Goal: Check status: Check status

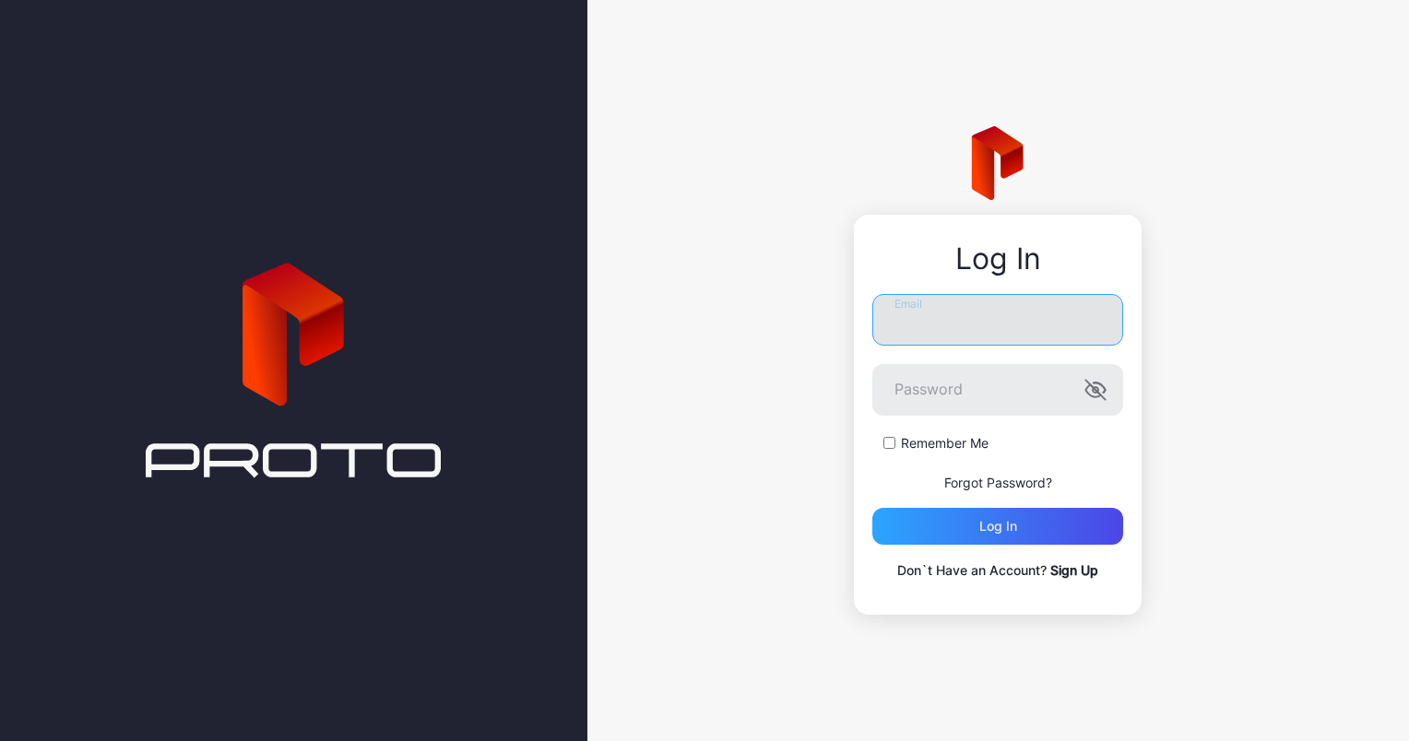
click at [933, 326] on input "Email" at bounding box center [997, 320] width 251 height 52
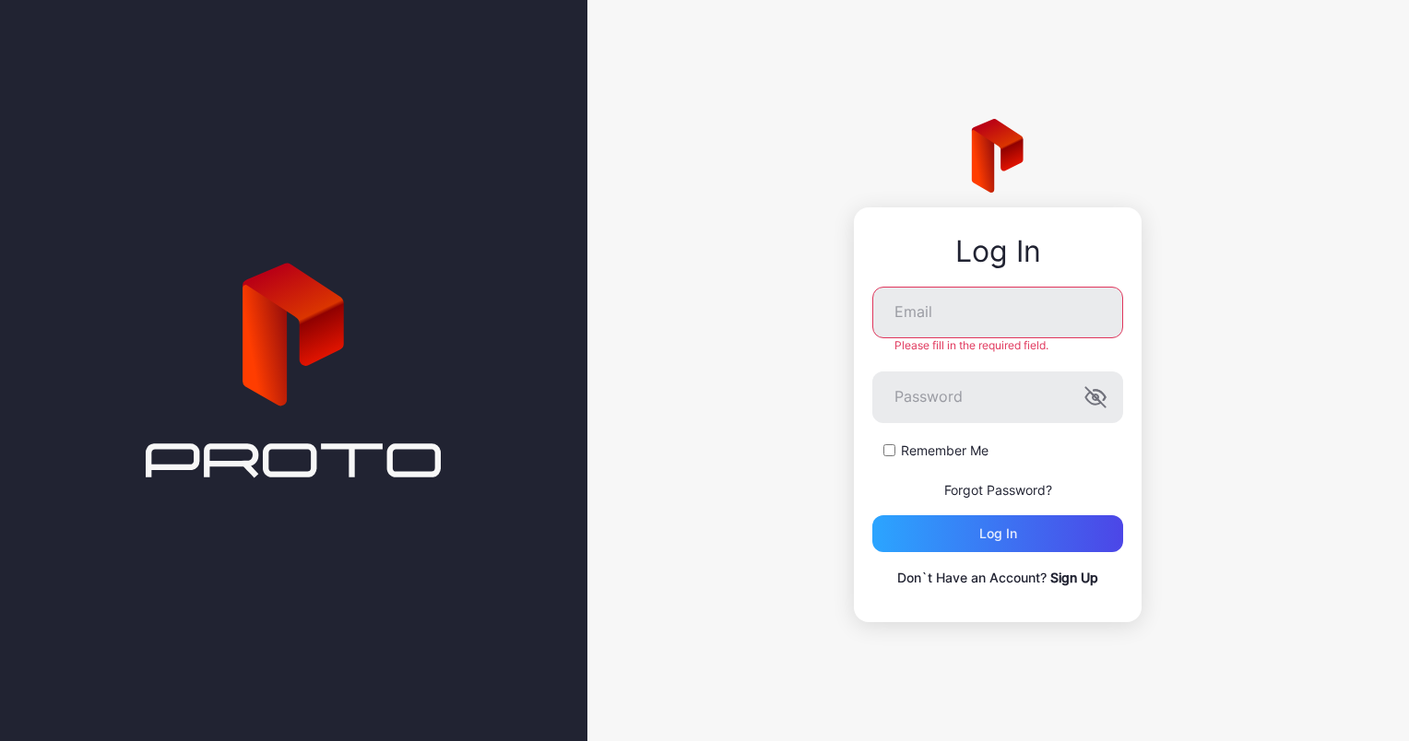
click at [915, 256] on div "Log In" at bounding box center [997, 251] width 251 height 33
click at [941, 319] on input "Email" at bounding box center [997, 313] width 251 height 52
click at [930, 258] on div "Log In" at bounding box center [997, 251] width 251 height 33
click at [944, 314] on input "Email" at bounding box center [997, 313] width 251 height 52
type input "**********"
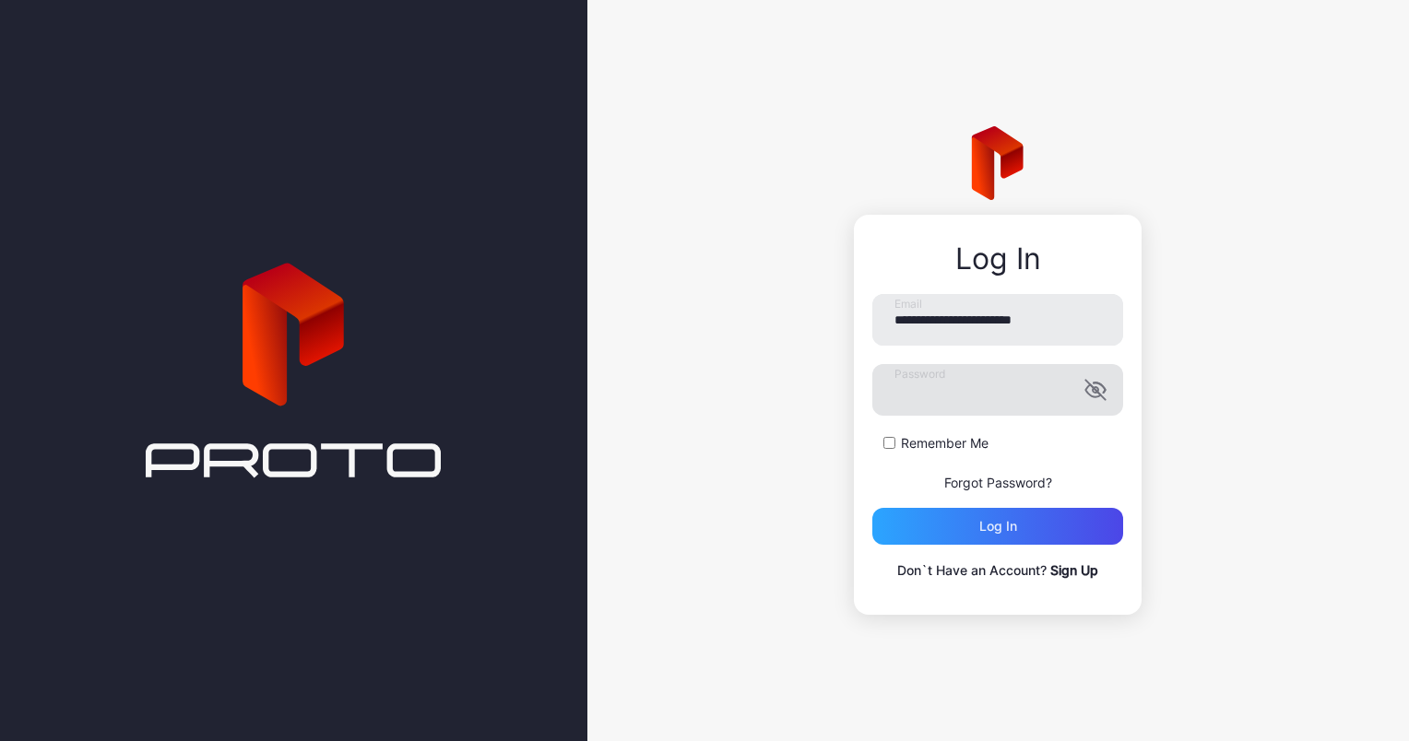
click at [1099, 396] on icon "button" at bounding box center [1093, 392] width 15 height 12
click at [963, 446] on label "Remember Me" at bounding box center [945, 443] width 88 height 18
click at [999, 528] on div "Log in" at bounding box center [998, 526] width 38 height 15
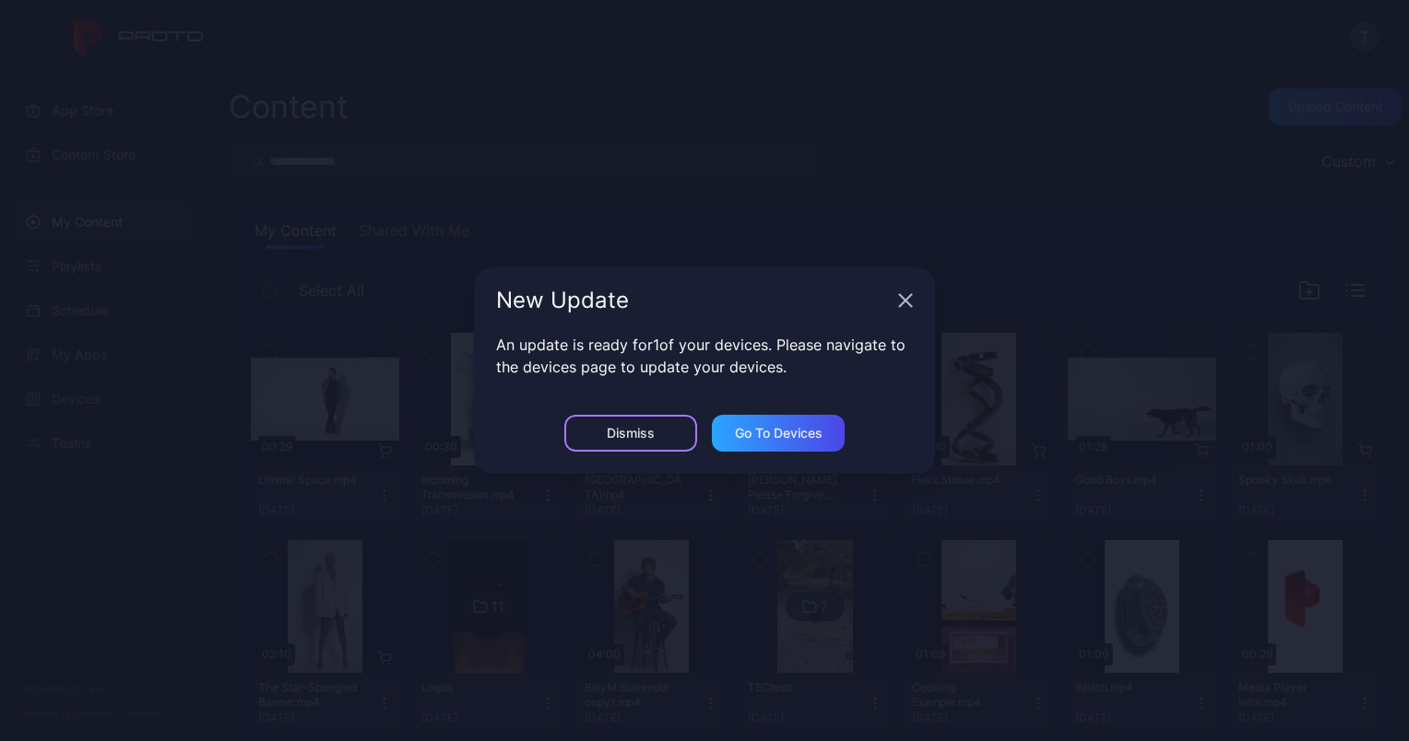
click at [666, 427] on div "Dismiss" at bounding box center [630, 433] width 133 height 37
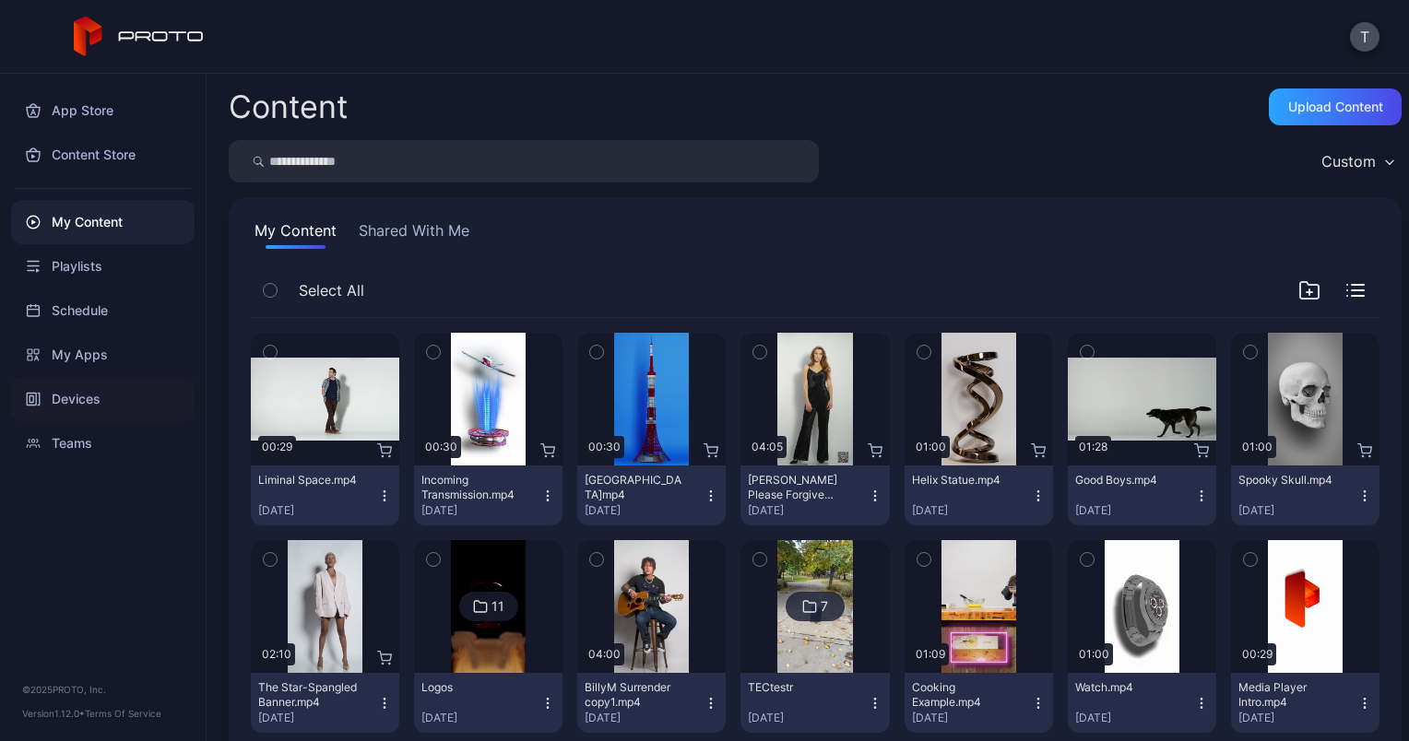
click at [99, 409] on div "Devices" at bounding box center [103, 399] width 184 height 44
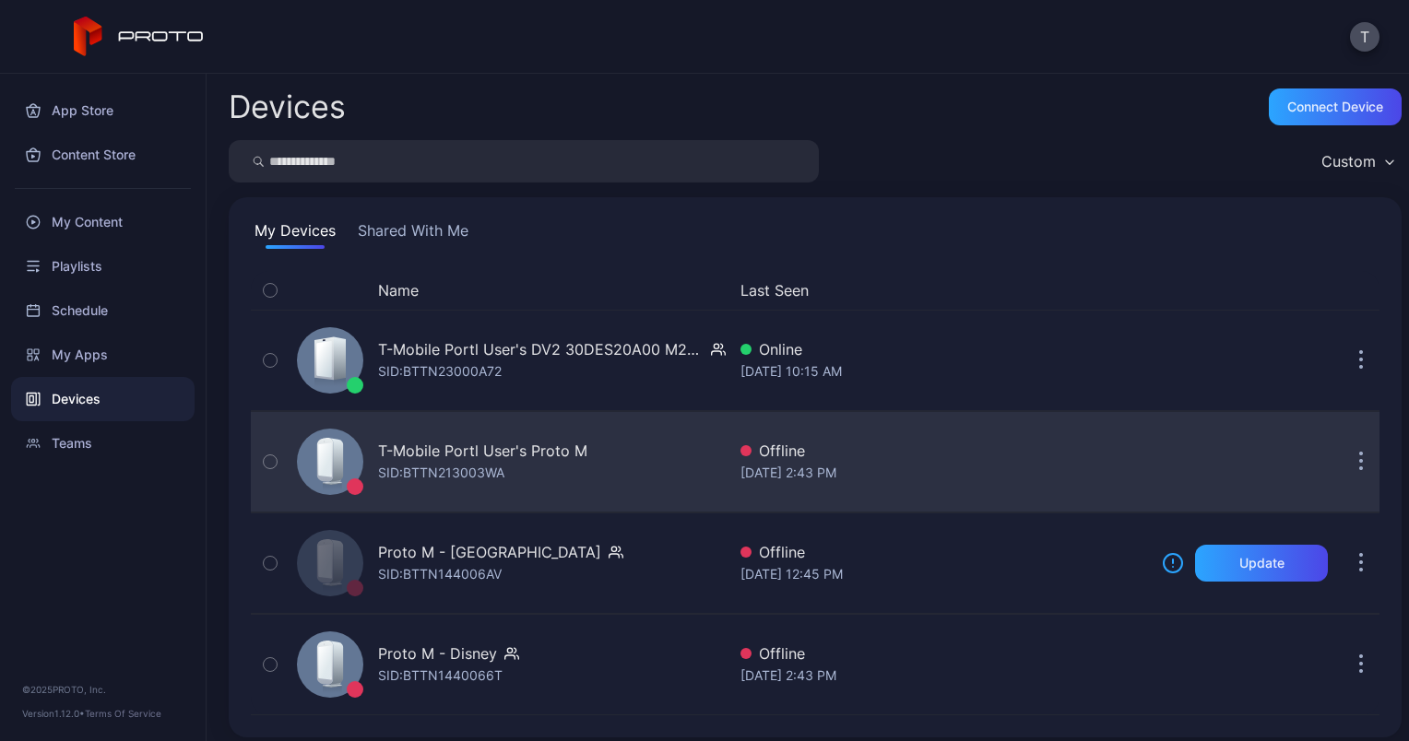
scroll to position [9, 0]
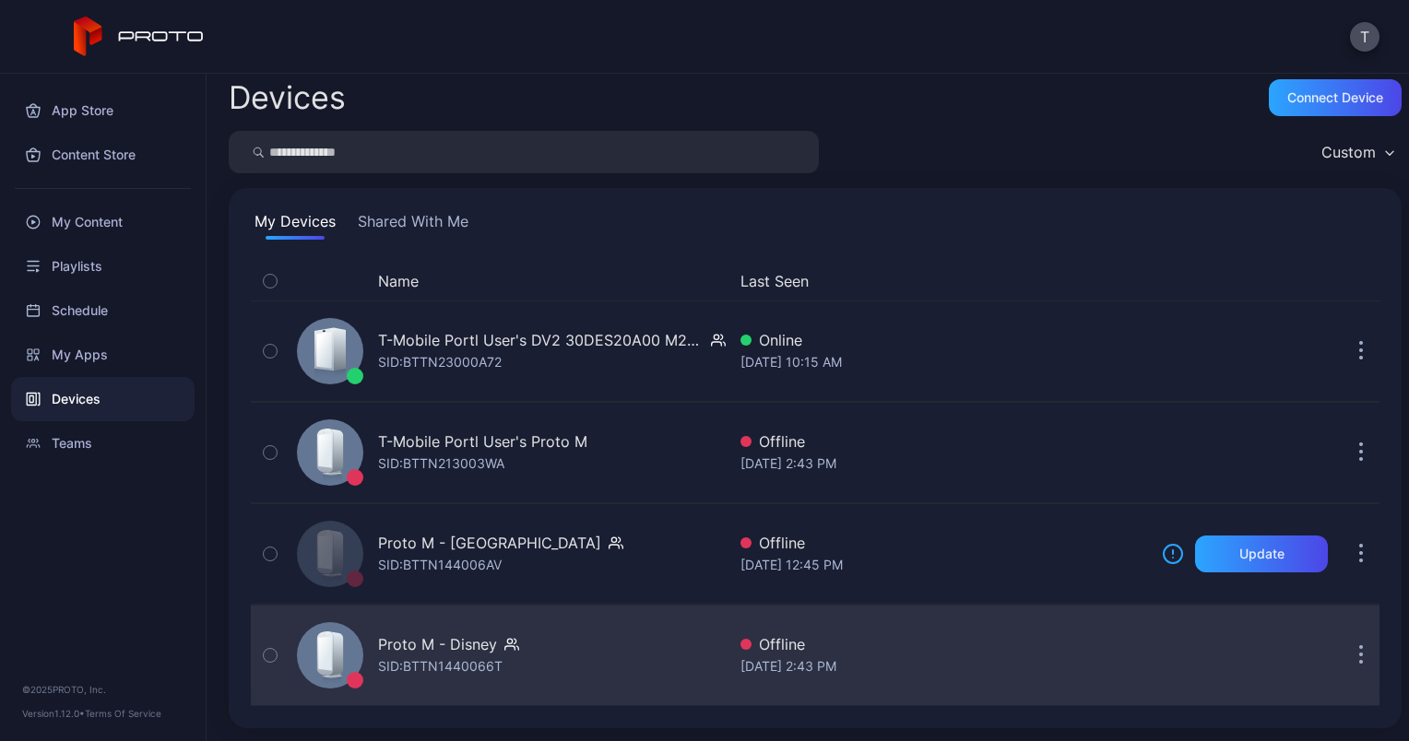
click at [524, 645] on div "Proto M - [PERSON_NAME]: BTTN1440066T" at bounding box center [508, 656] width 436 height 92
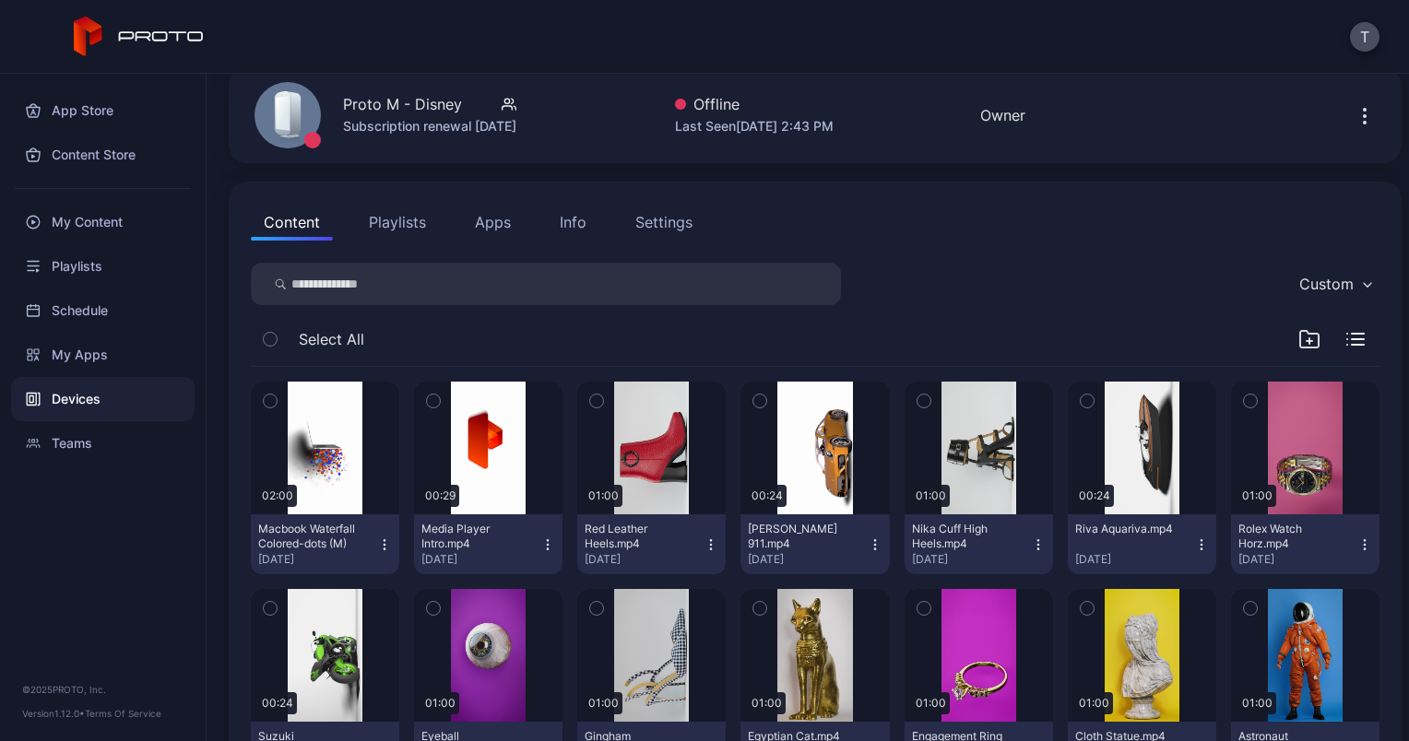
scroll to position [81, 0]
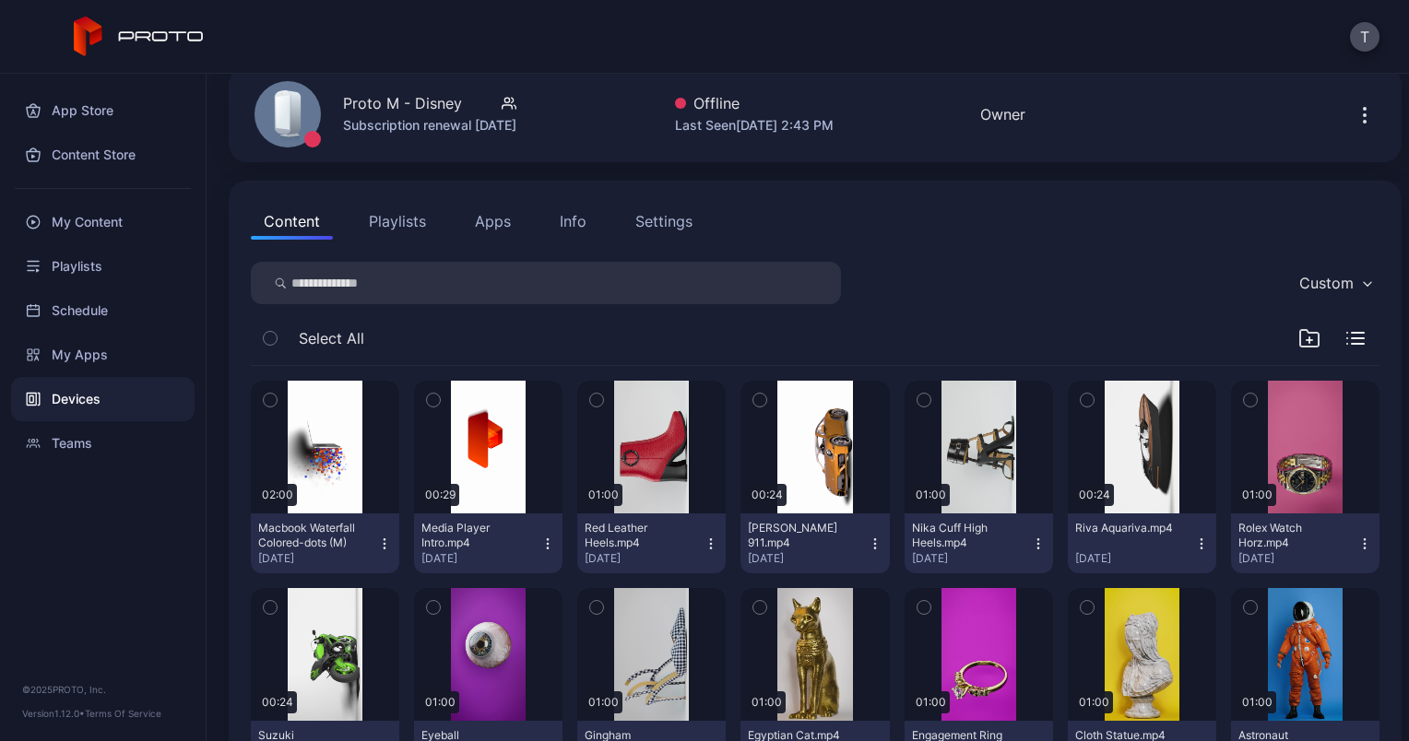
click at [489, 220] on button "Apps" at bounding box center [493, 221] width 62 height 37
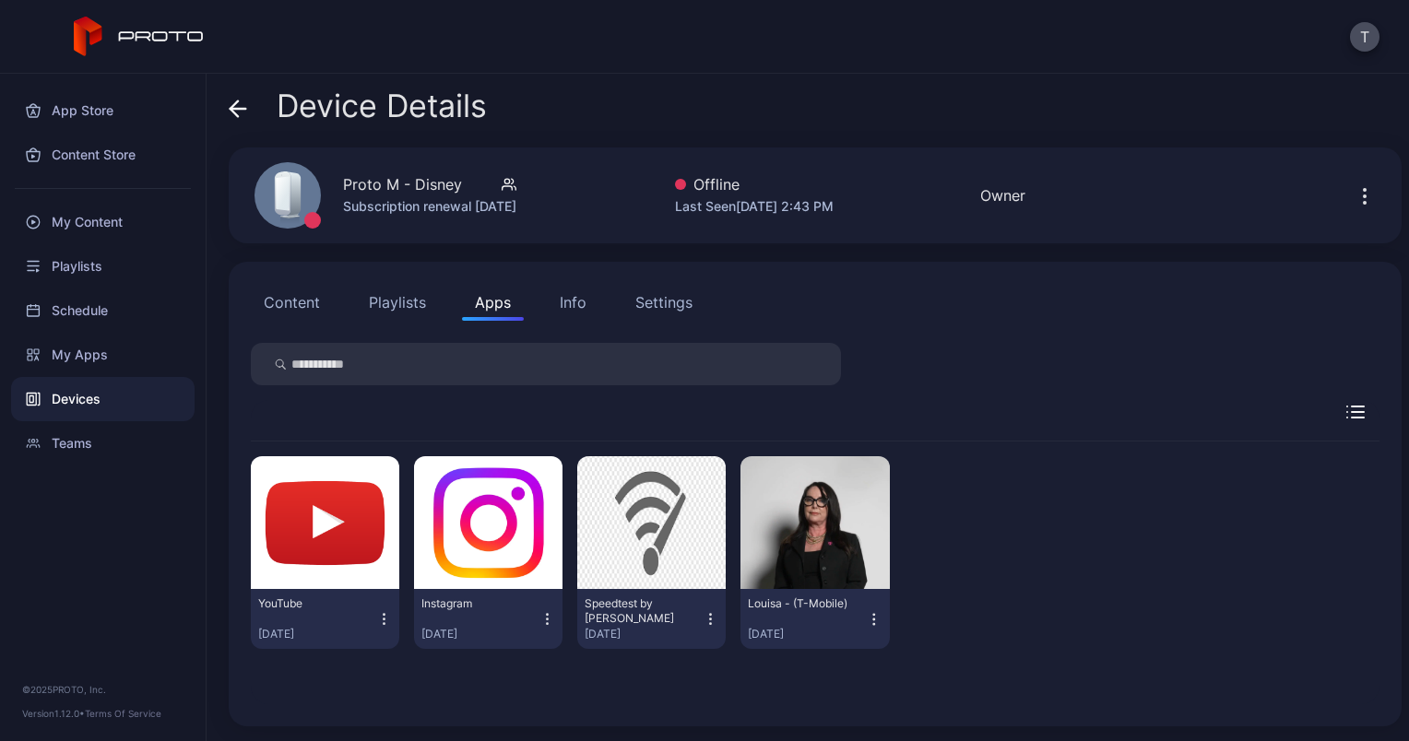
click at [237, 92] on span at bounding box center [238, 106] width 18 height 35
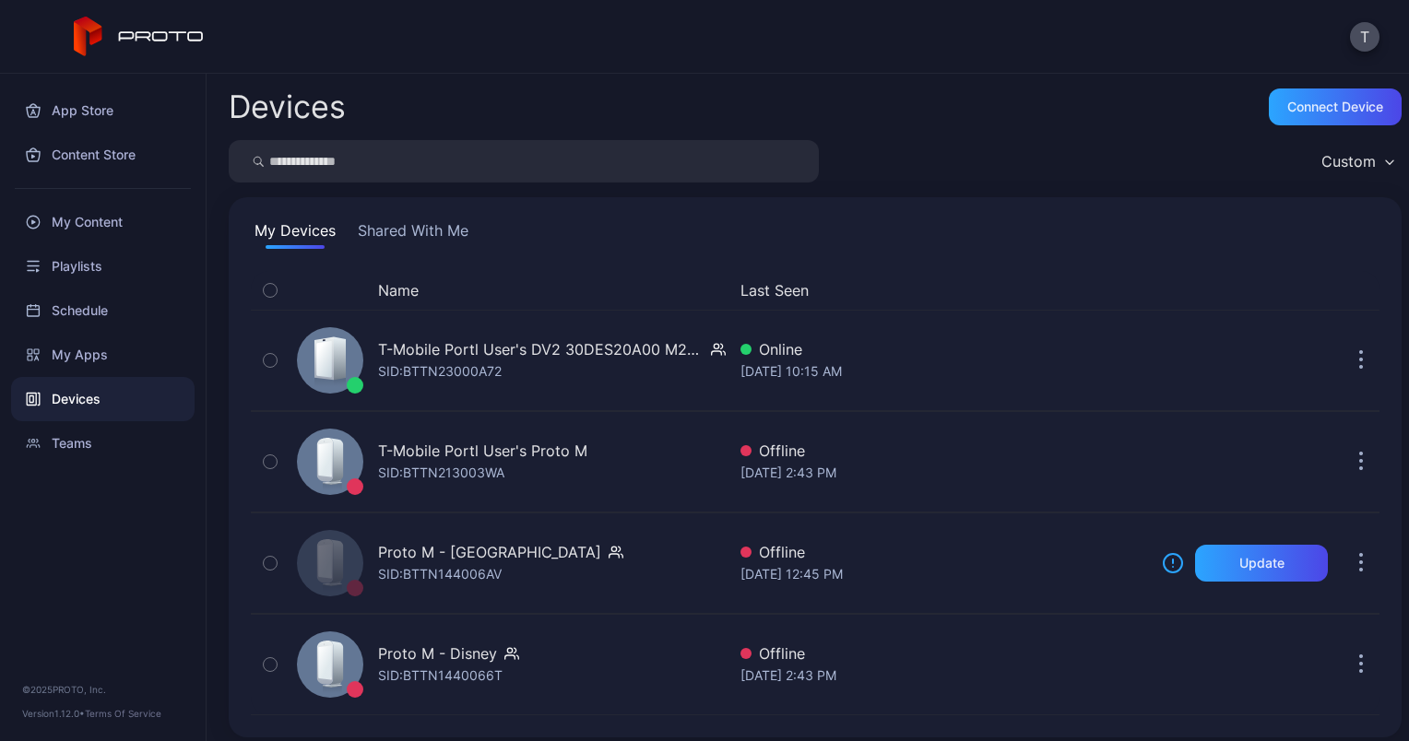
scroll to position [9, 0]
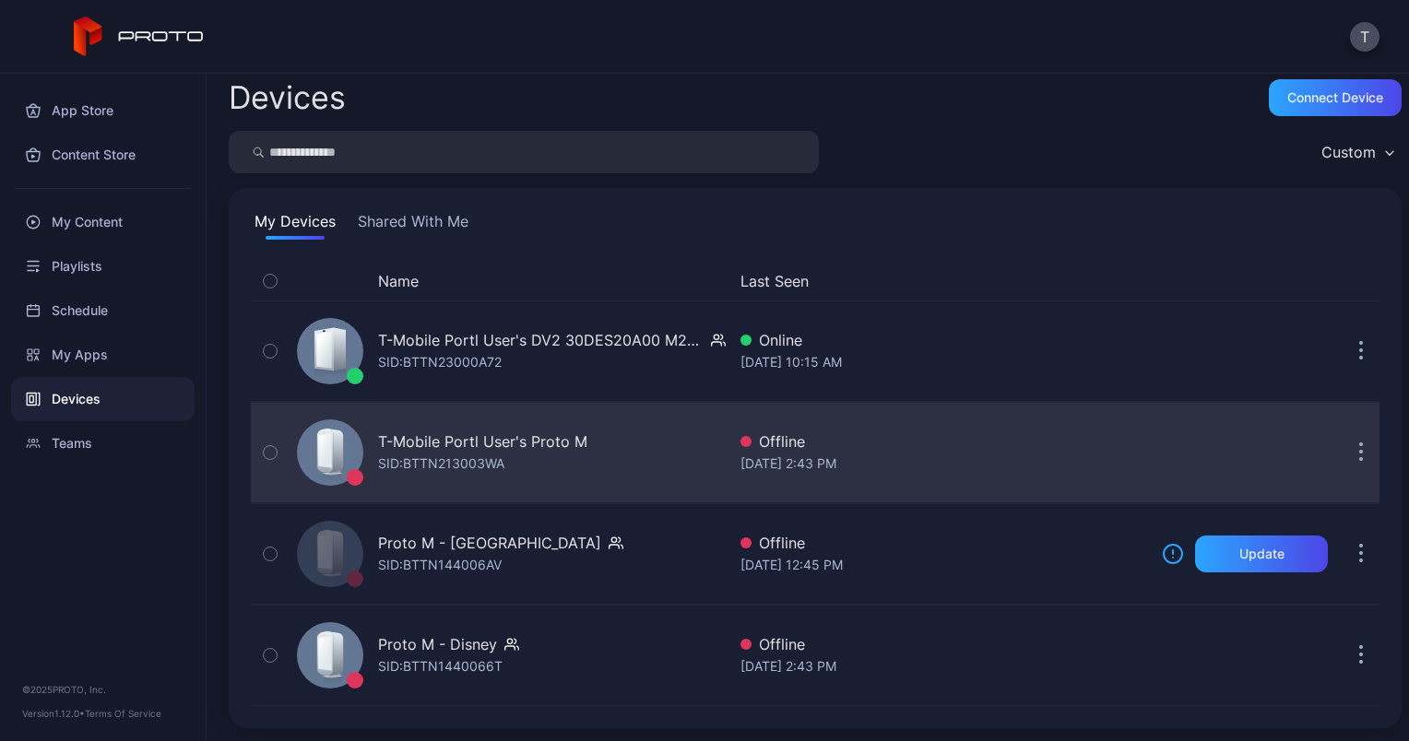
click at [500, 460] on div "SID: BTTN213003WA" at bounding box center [441, 464] width 126 height 22
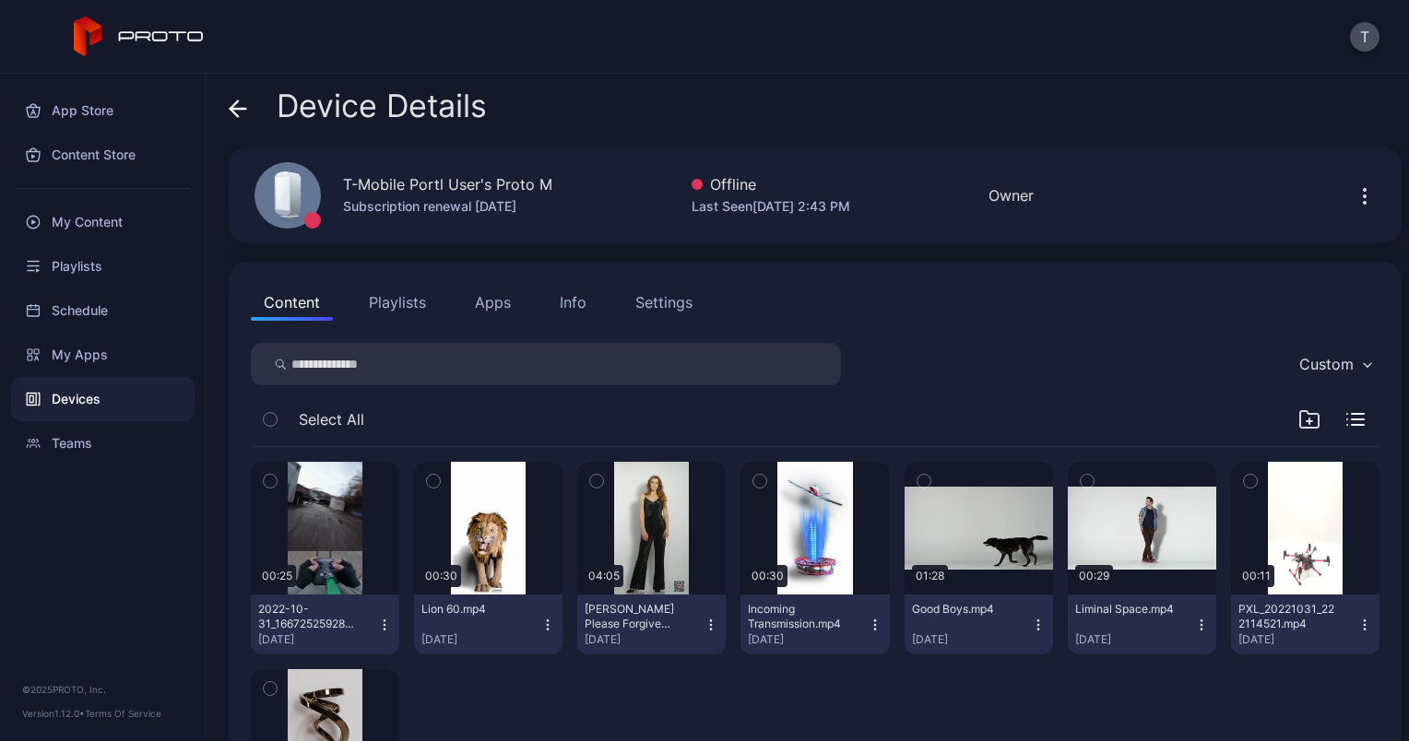
click at [574, 306] on div "Info" at bounding box center [573, 302] width 27 height 22
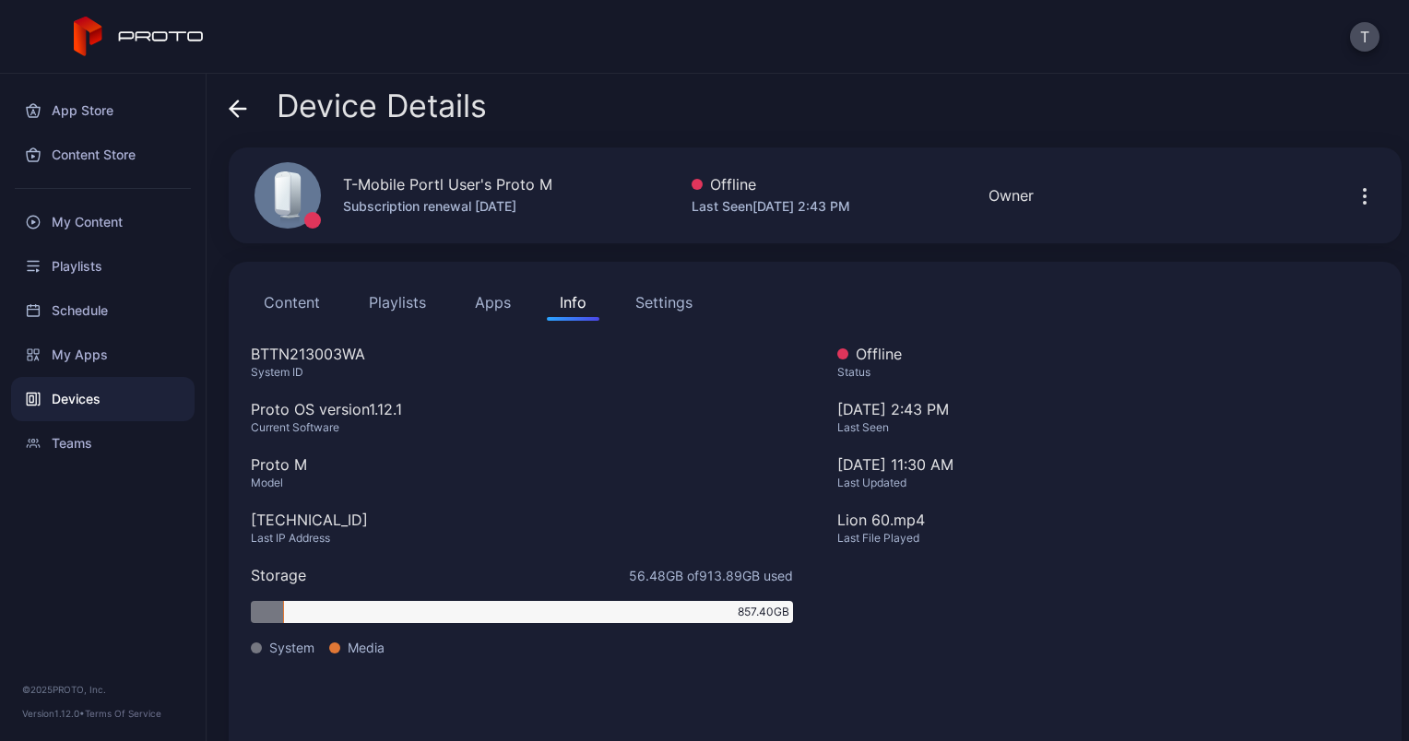
click at [482, 291] on button "Apps" at bounding box center [493, 302] width 62 height 37
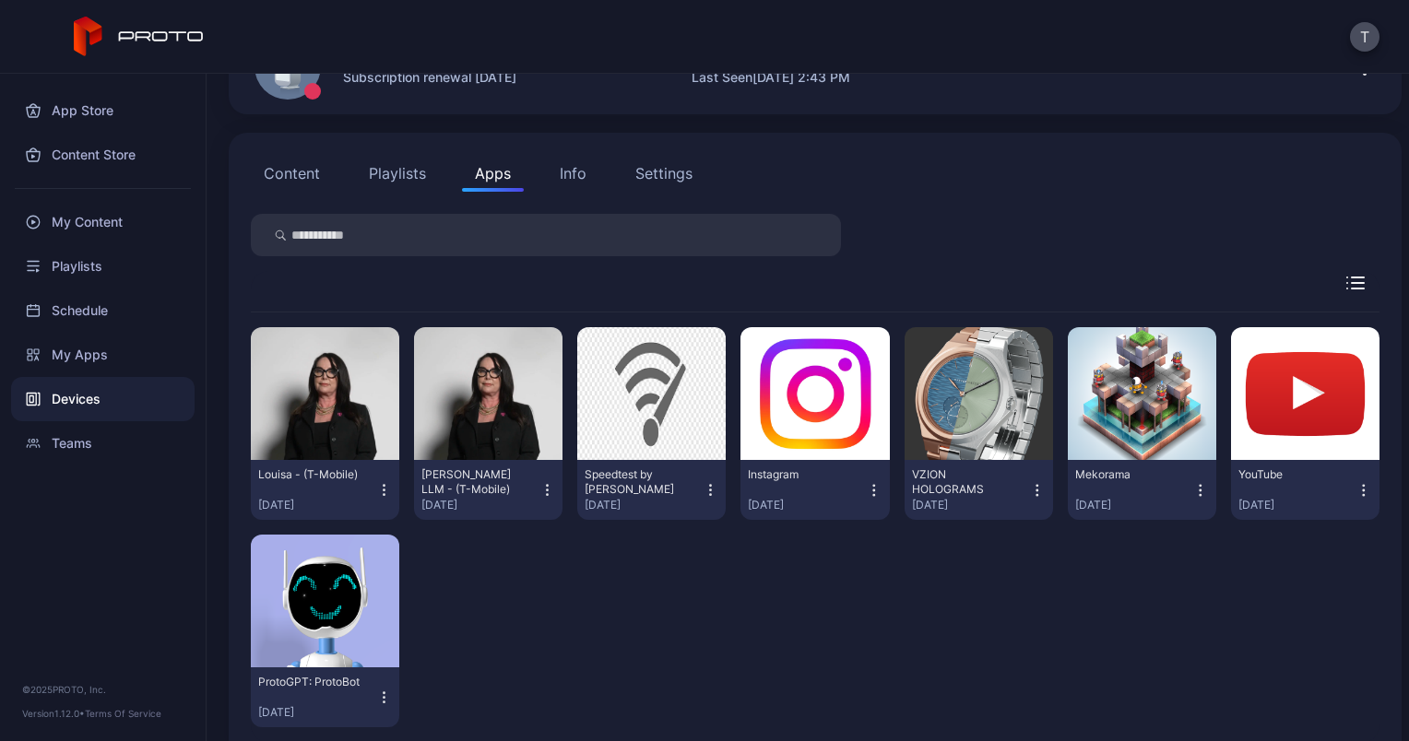
scroll to position [132, 0]
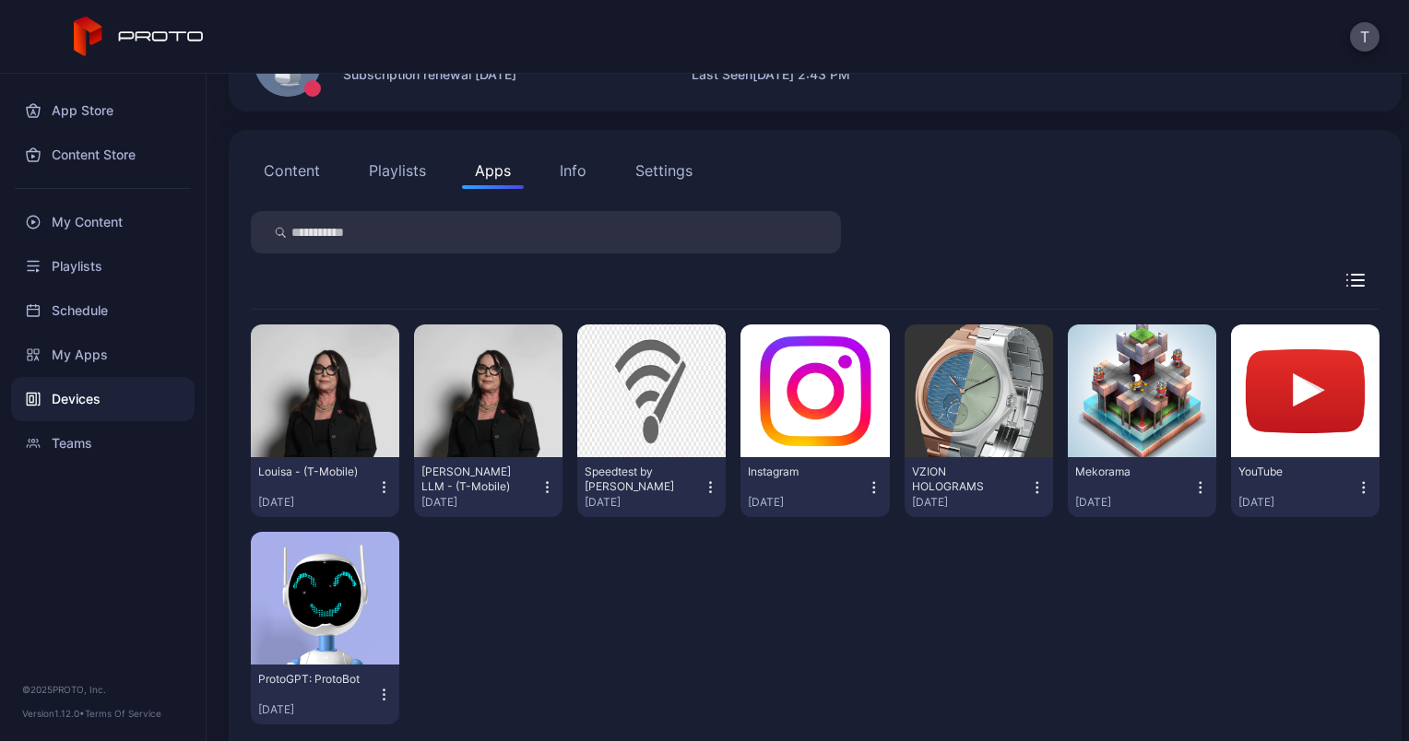
click at [542, 490] on icon "button" at bounding box center [548, 488] width 17 height 18
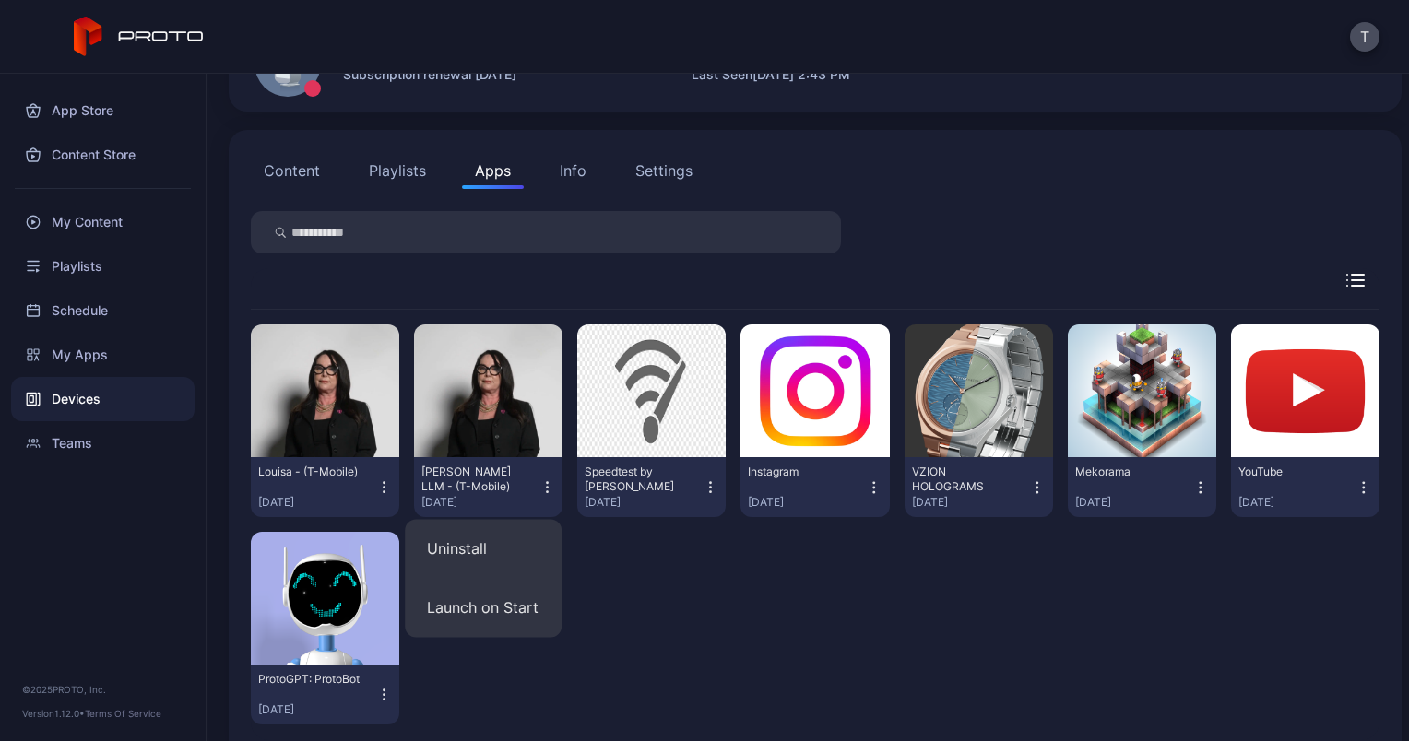
click at [542, 490] on icon "button" at bounding box center [548, 488] width 17 height 18
